Goal: Answer question/provide support

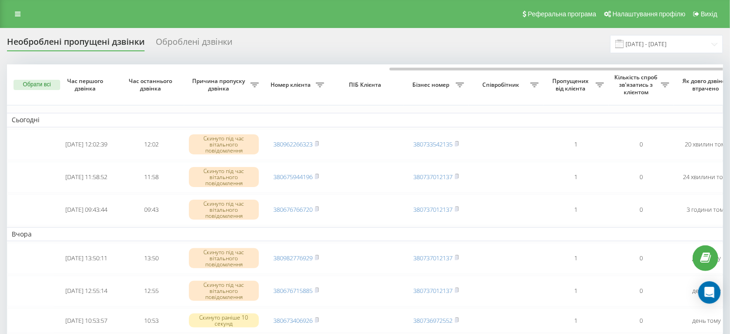
scroll to position [0, 217]
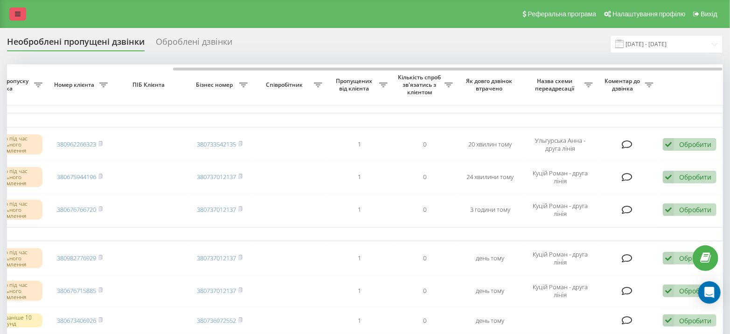
click at [19, 12] on icon at bounding box center [18, 14] width 6 height 7
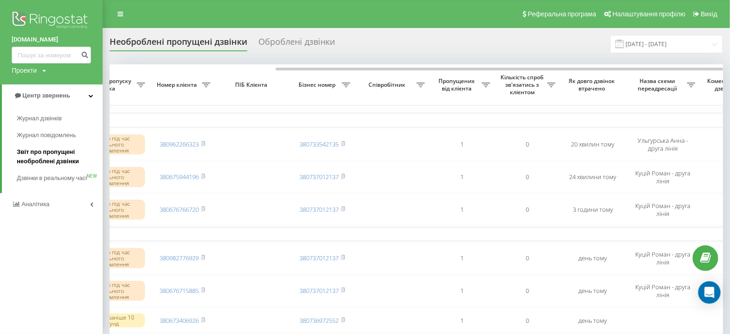
click at [52, 153] on span "Звіт про пропущені необроблені дзвінки" at bounding box center [57, 156] width 81 height 19
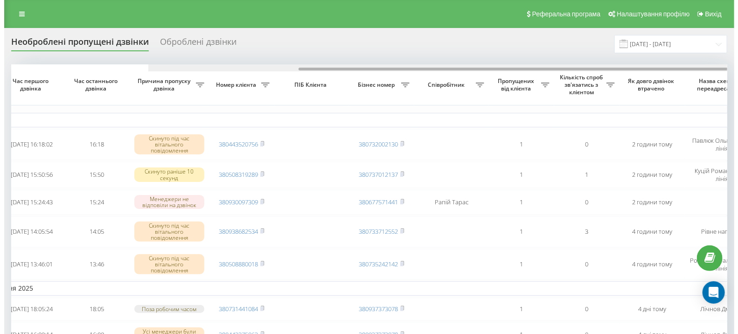
scroll to position [0, 217]
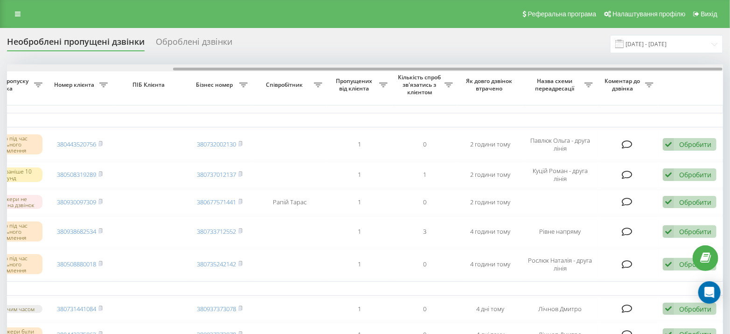
drag, startPoint x: 266, startPoint y: 68, endPoint x: 695, endPoint y: 68, distance: 429.4
click at [695, 68] on div at bounding box center [448, 69] width 550 height 3
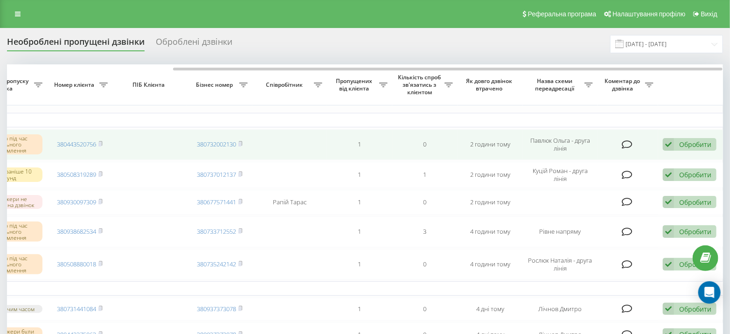
click at [702, 141] on div "Обробити" at bounding box center [696, 144] width 32 height 9
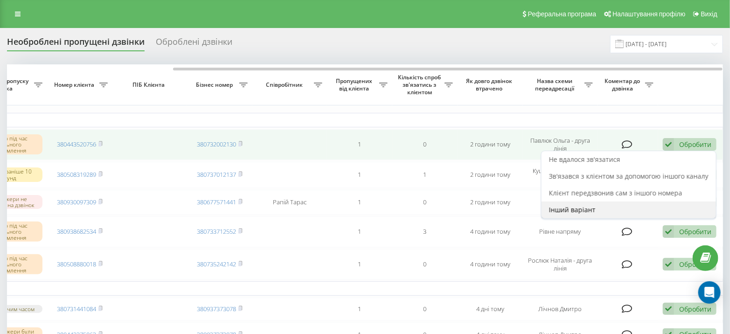
click at [629, 209] on div "Інший варіант" at bounding box center [629, 210] width 175 height 17
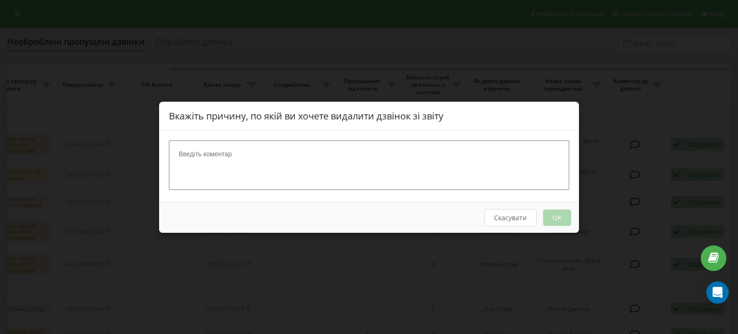
click at [224, 155] on textarea at bounding box center [369, 164] width 400 height 49
type textarea "шахраї"
click at [560, 213] on button "OK" at bounding box center [557, 217] width 28 height 16
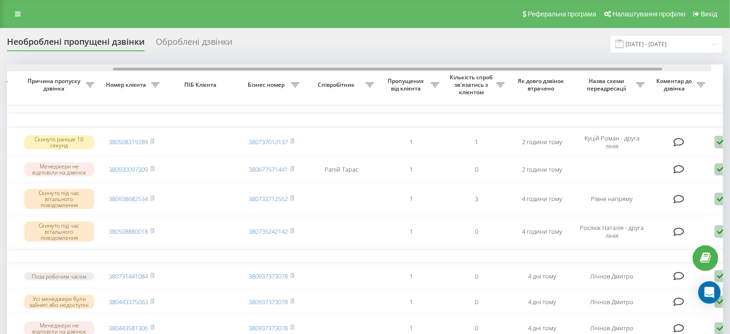
scroll to position [0, 217]
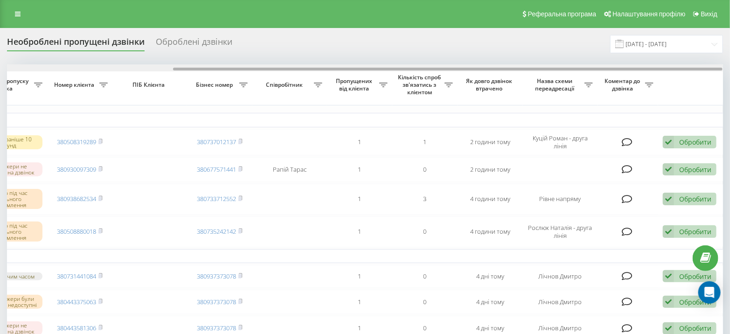
drag, startPoint x: 469, startPoint y: 69, endPoint x: 676, endPoint y: 69, distance: 206.8
click at [676, 69] on div at bounding box center [448, 69] width 550 height 3
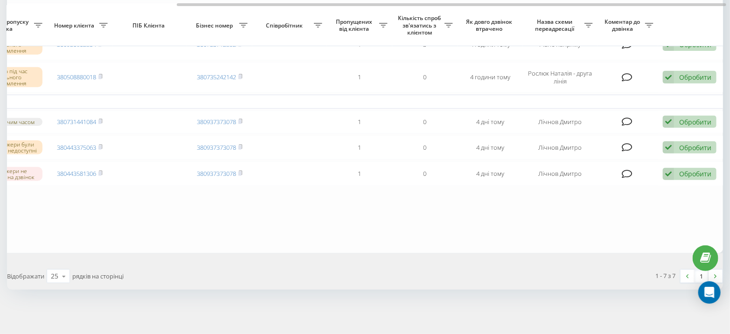
scroll to position [0, 0]
